Goal: Task Accomplishment & Management: Complete application form

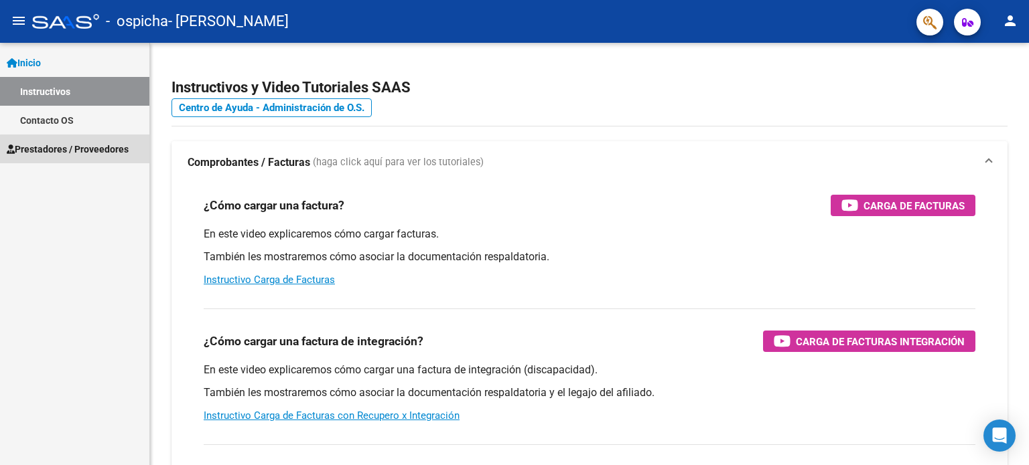
click at [98, 151] on span "Prestadores / Proveedores" at bounding box center [68, 149] width 122 height 15
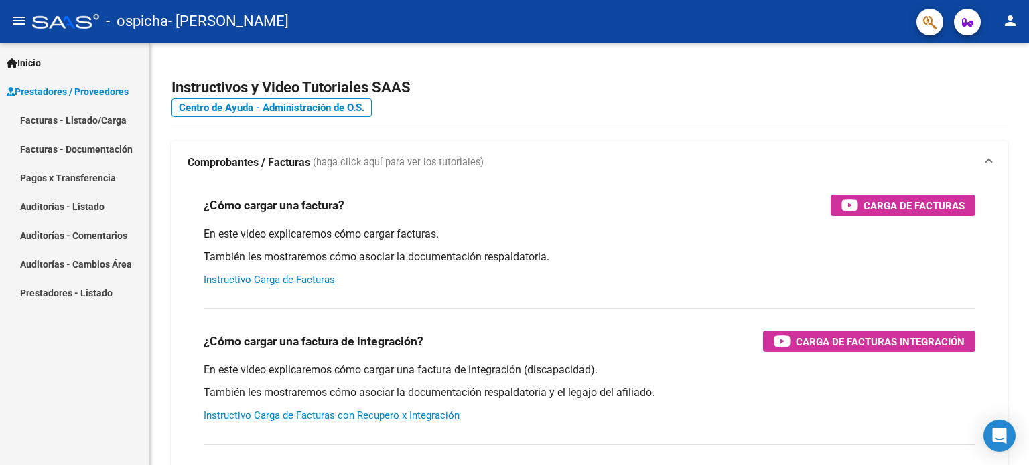
click at [95, 123] on link "Facturas - Listado/Carga" at bounding box center [74, 120] width 149 height 29
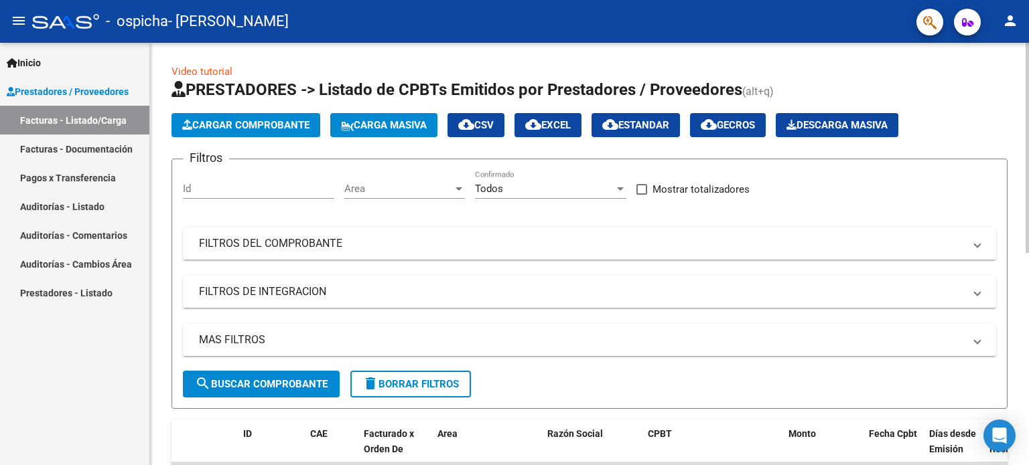
click at [274, 127] on span "Cargar Comprobante" at bounding box center [245, 125] width 127 height 12
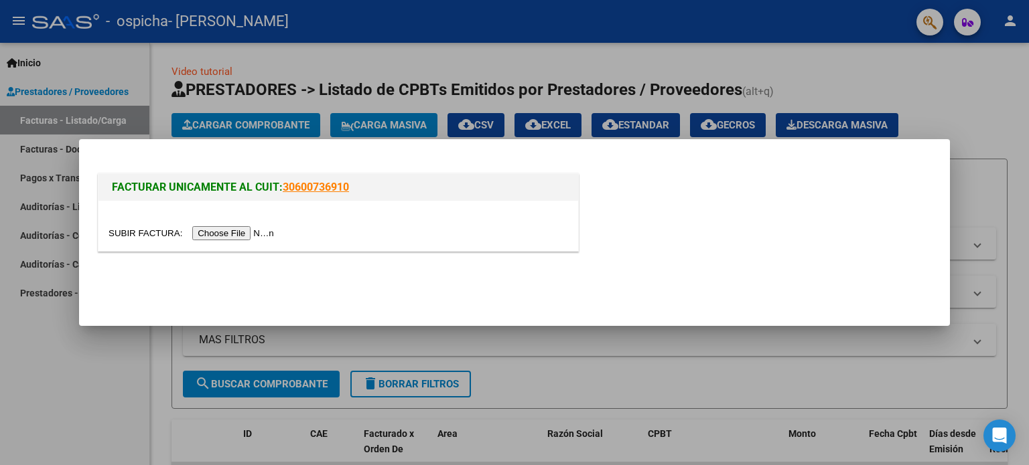
click at [222, 231] on input "file" at bounding box center [192, 233] width 169 height 14
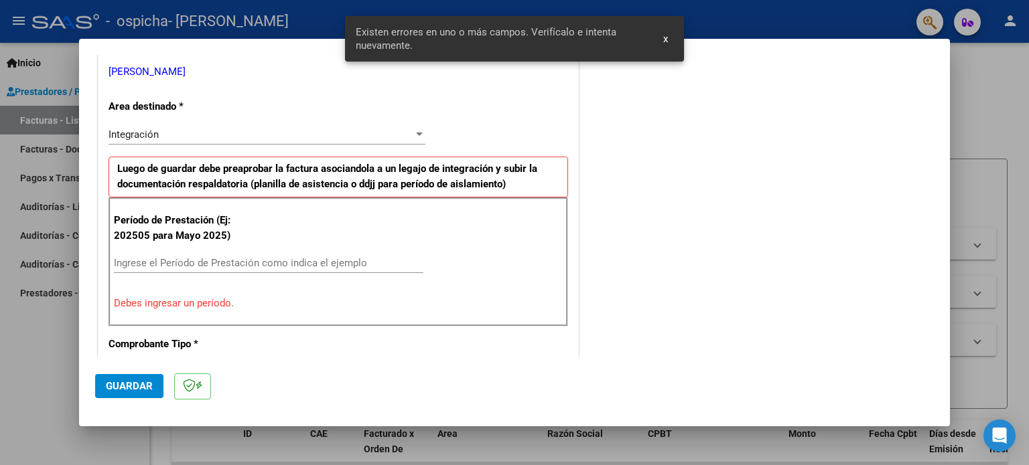
scroll to position [289, 0]
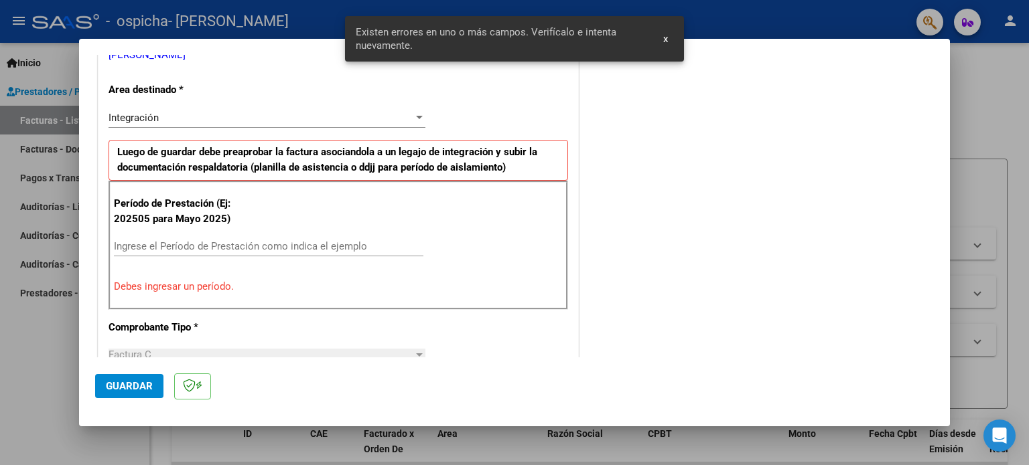
click at [190, 238] on div "Ingrese el Período de Prestación como indica el ejemplo" at bounding box center [268, 246] width 309 height 20
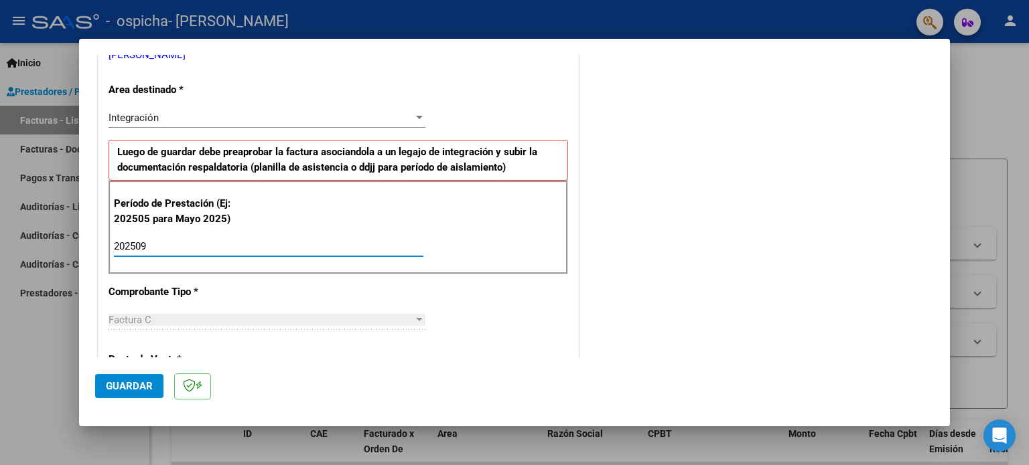
type input "202509"
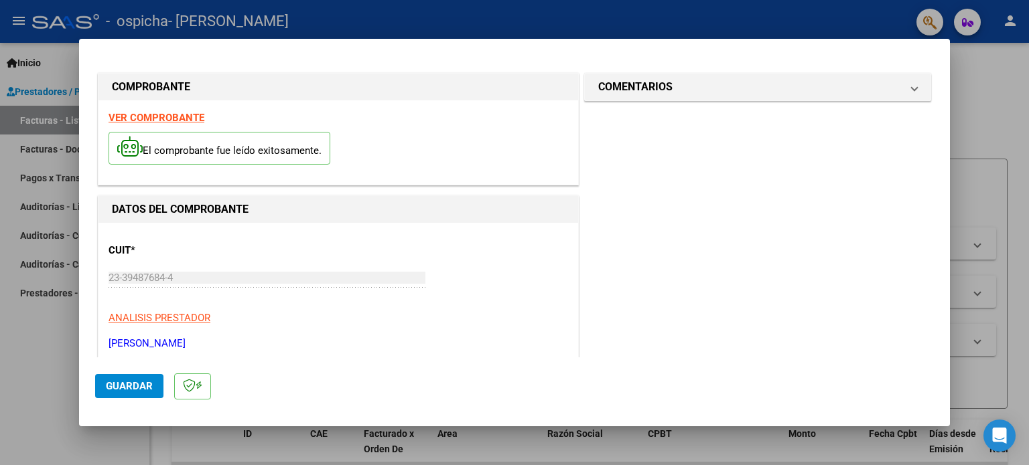
scroll to position [335, 0]
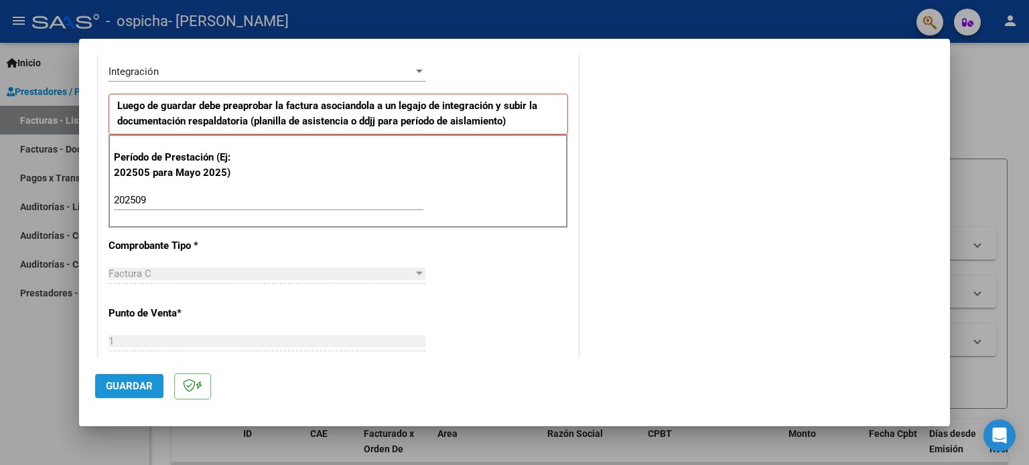
click at [126, 386] on span "Guardar" at bounding box center [129, 386] width 47 height 12
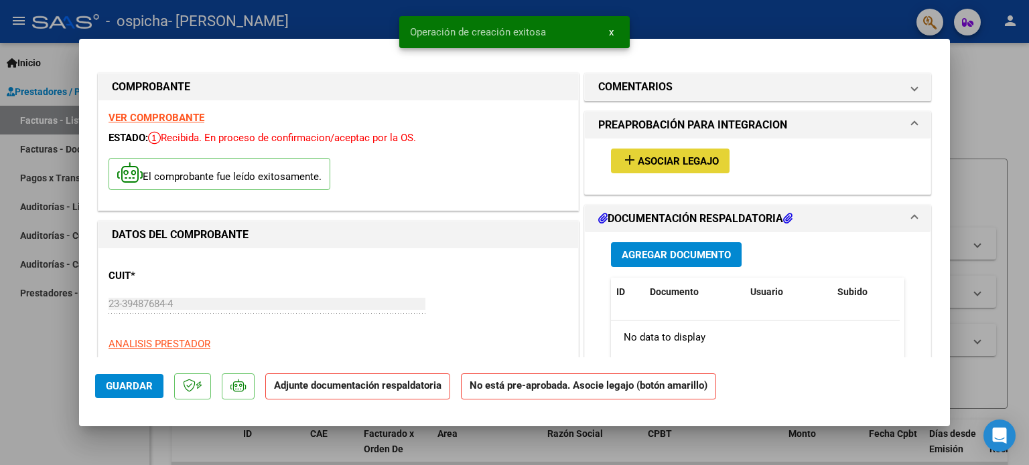
click at [633, 168] on button "add Asociar Legajo" at bounding box center [670, 161] width 119 height 25
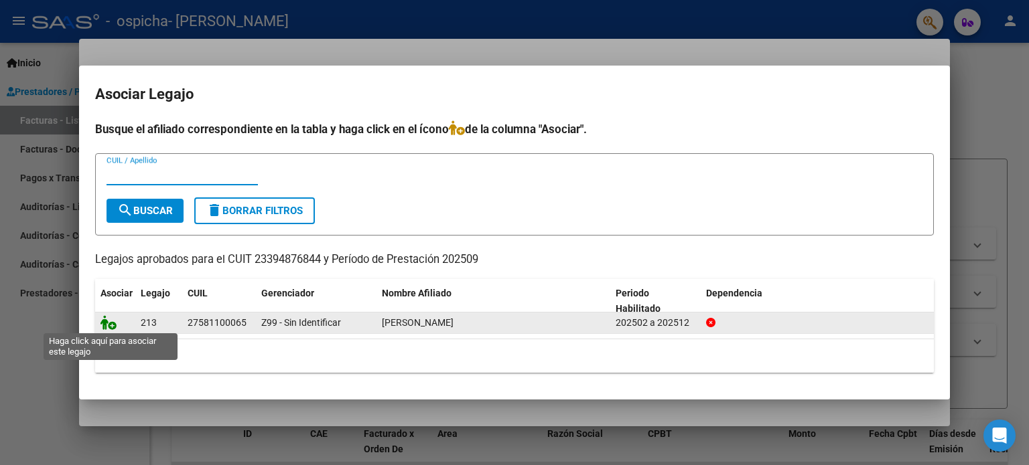
click at [112, 325] on icon at bounding box center [108, 322] width 16 height 15
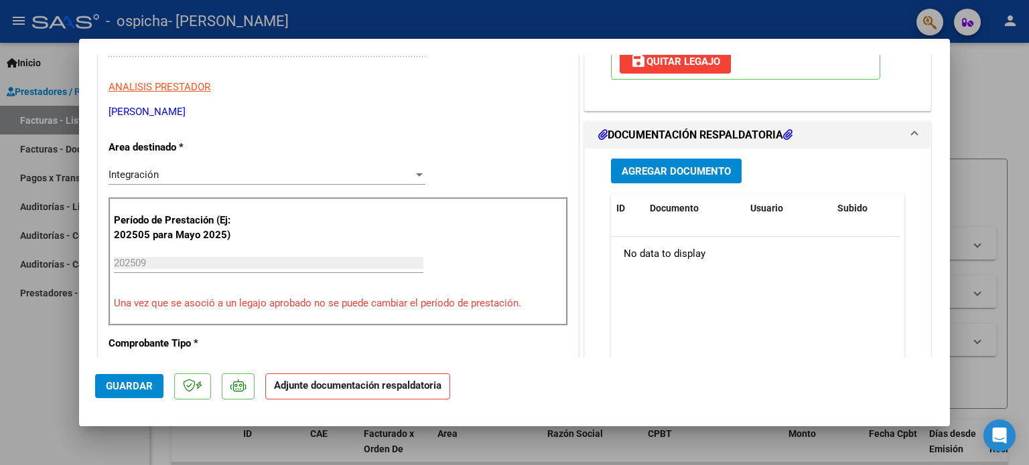
scroll to position [268, 0]
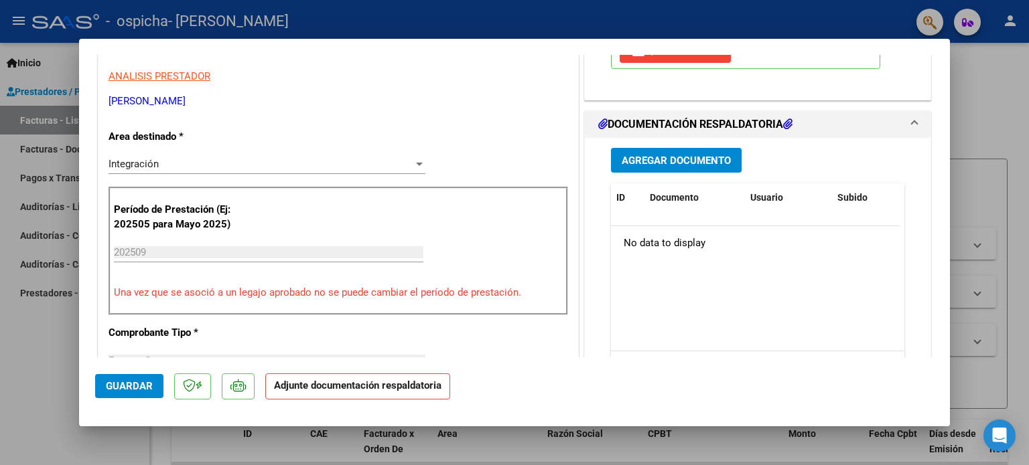
click at [682, 162] on span "Agregar Documento" at bounding box center [675, 161] width 109 height 12
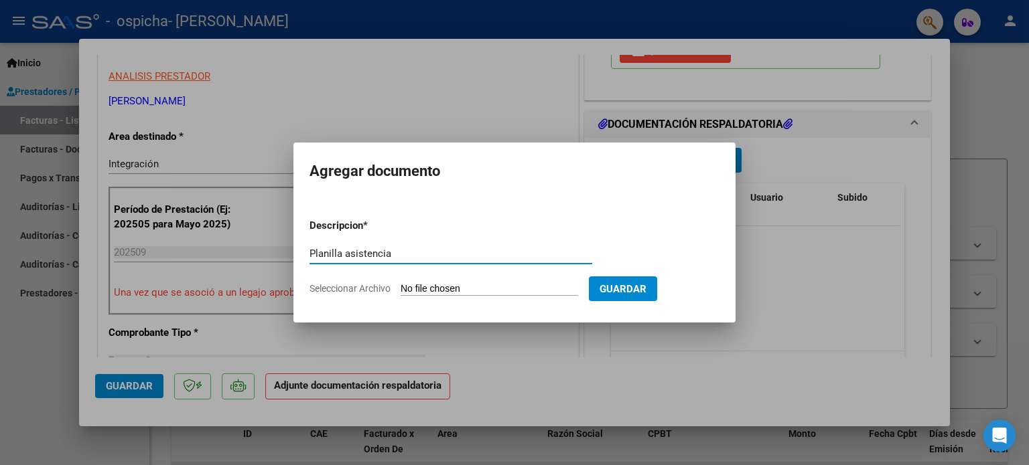
type input "Planilla asistencia"
click at [502, 285] on form "Descripcion * Planilla asistencia Escriba aquí una descripcion Seleccionar Arch…" at bounding box center [514, 257] width 410 height 98
click at [504, 289] on input "Seleccionar Archivo" at bounding box center [488, 289] width 177 height 13
type input "C:\fakepath\09 planilla [PERSON_NAME].pdf"
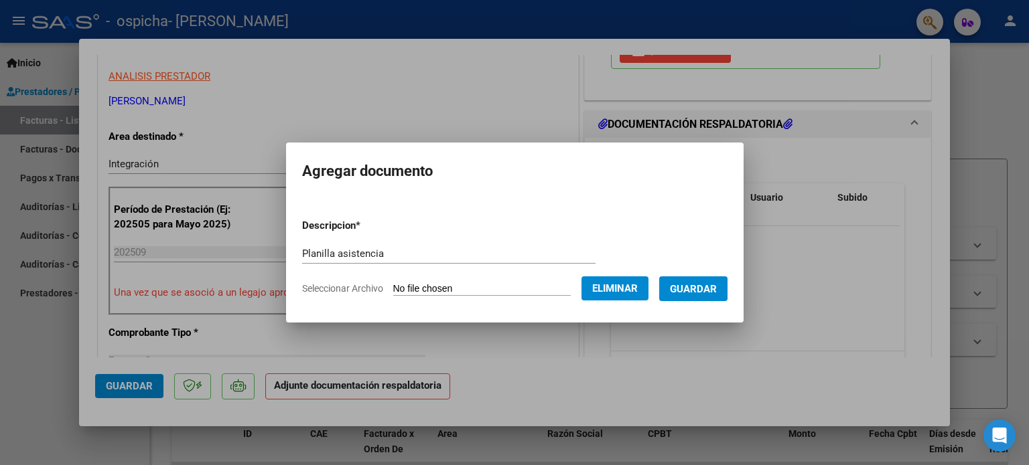
click at [717, 288] on span "Guardar" at bounding box center [693, 289] width 47 height 12
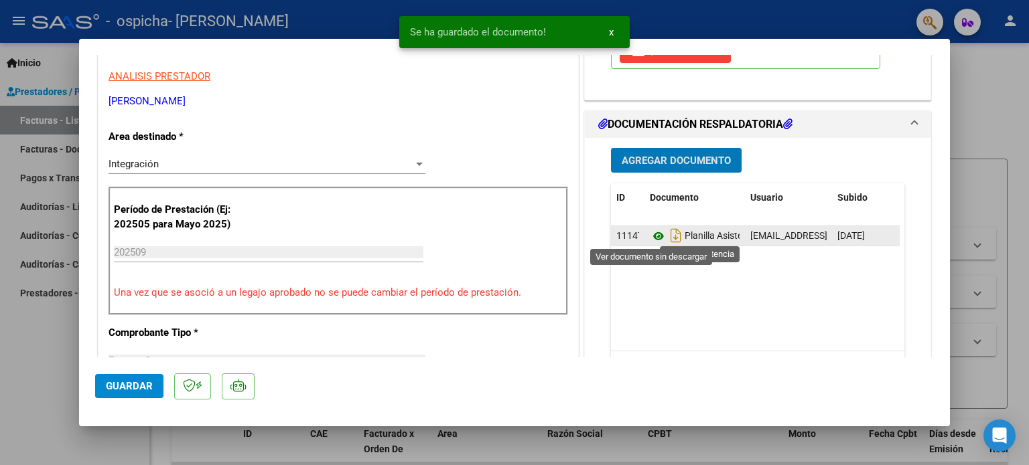
click at [650, 238] on icon at bounding box center [658, 236] width 17 height 16
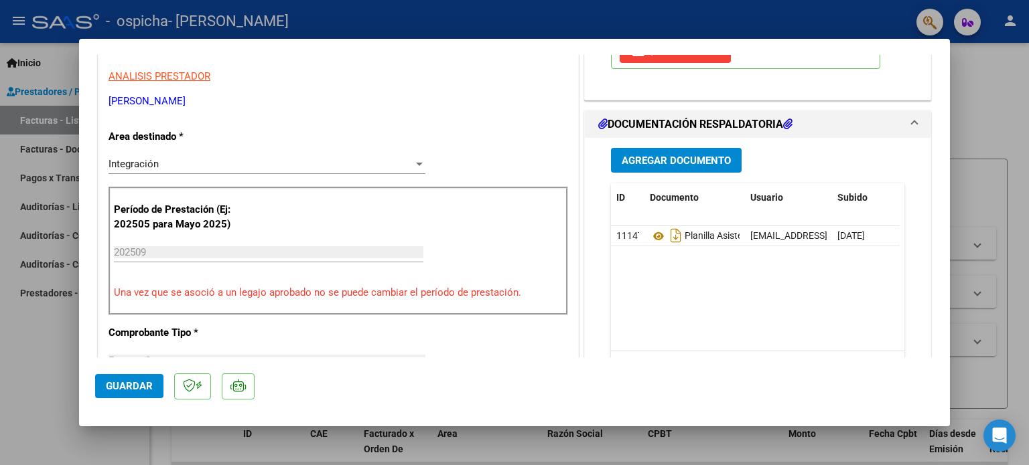
scroll to position [603, 0]
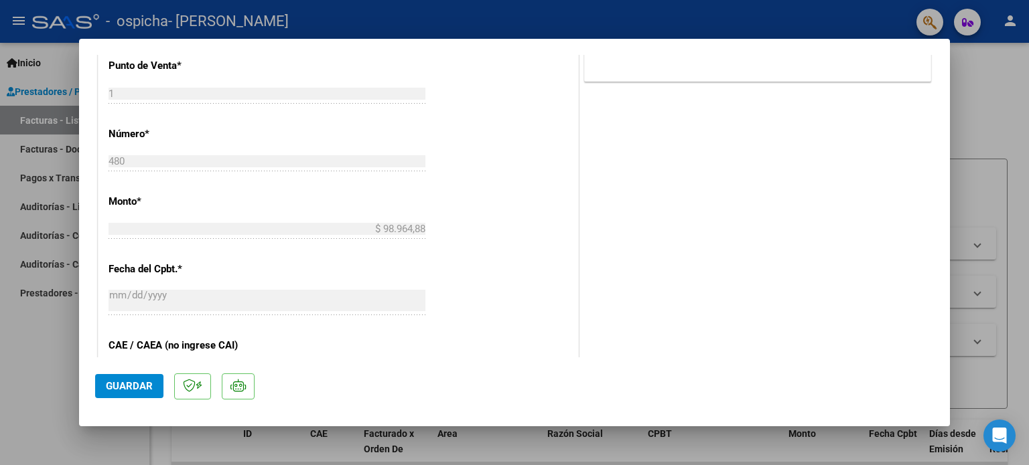
click at [143, 383] on span "Guardar" at bounding box center [129, 386] width 47 height 12
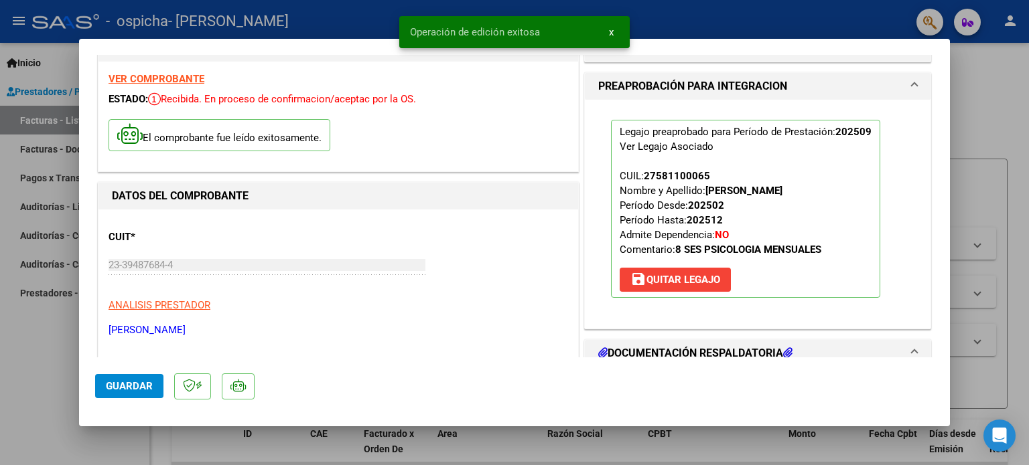
scroll to position [0, 0]
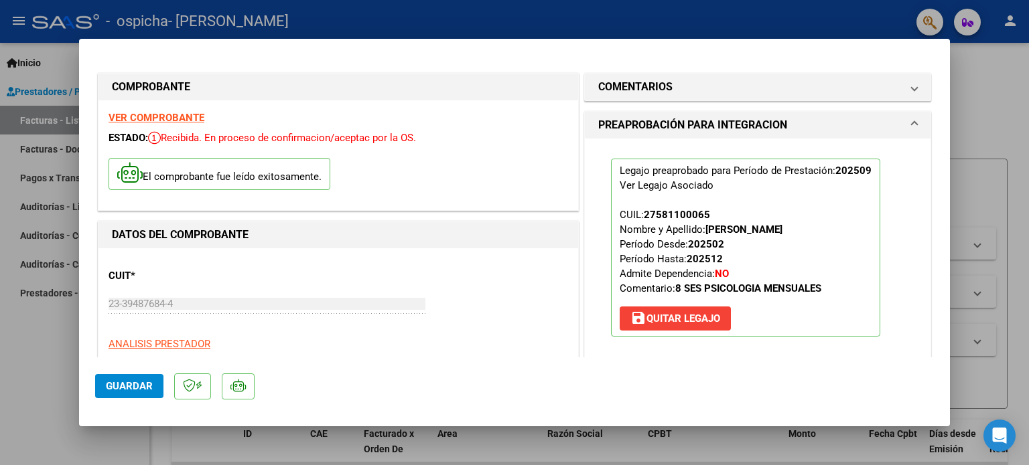
click at [994, 104] on div at bounding box center [514, 232] width 1029 height 465
type input "$ 0,00"
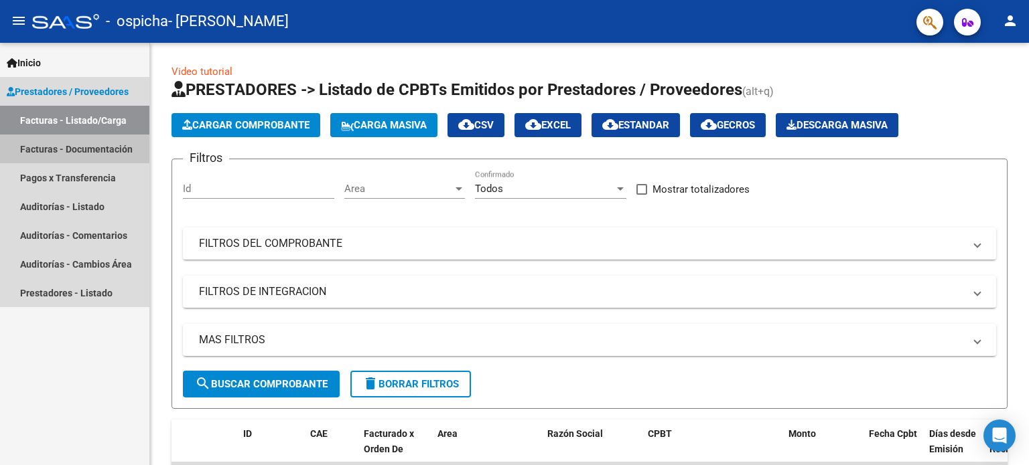
click at [70, 147] on link "Facturas - Documentación" at bounding box center [74, 149] width 149 height 29
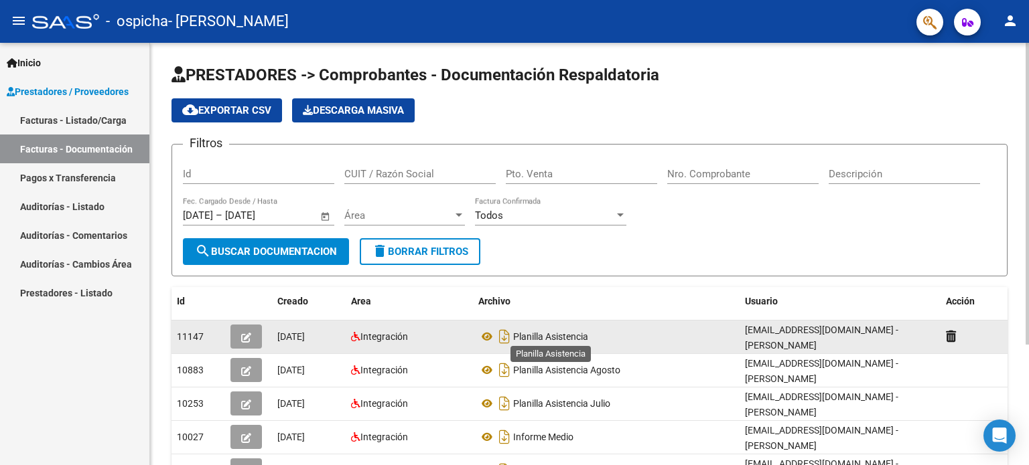
scroll to position [67, 0]
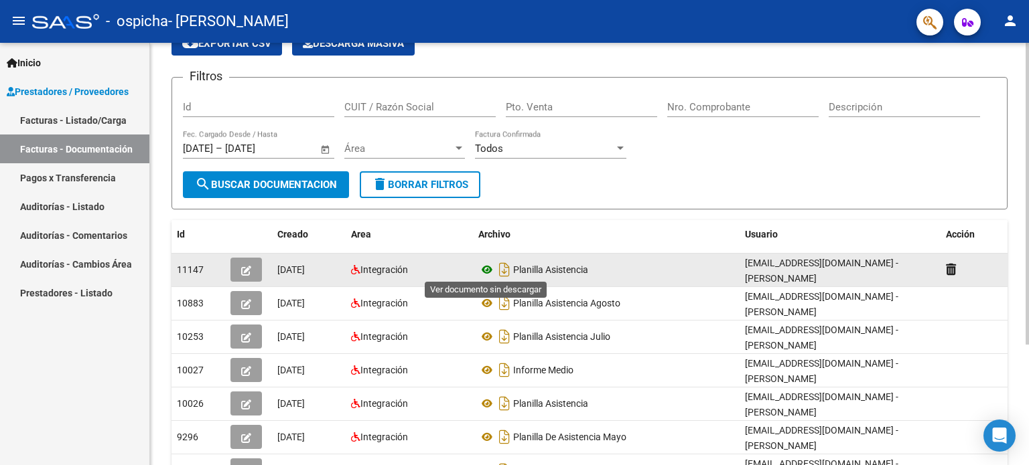
click at [488, 269] on icon at bounding box center [486, 270] width 17 height 16
